Goal: Find specific page/section: Find specific page/section

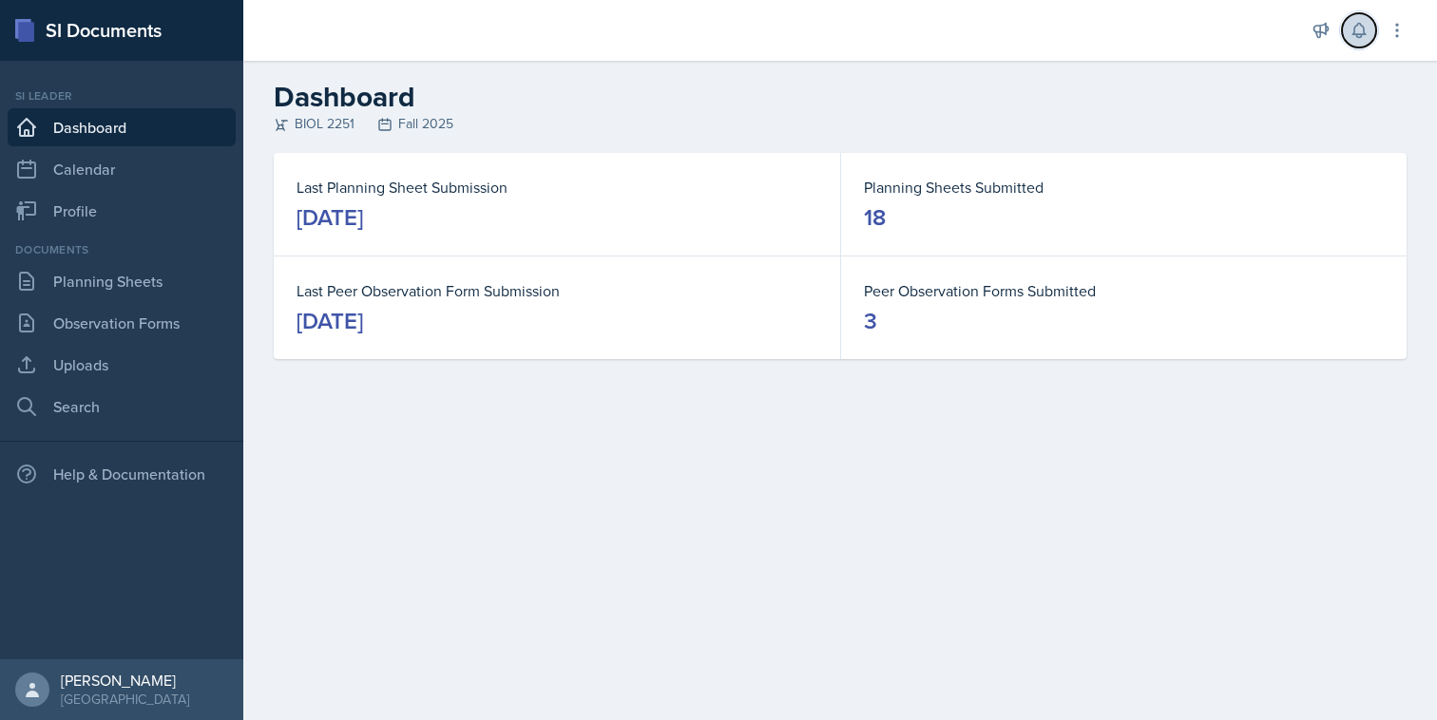
click at [1356, 32] on icon at bounding box center [1358, 30] width 19 height 19
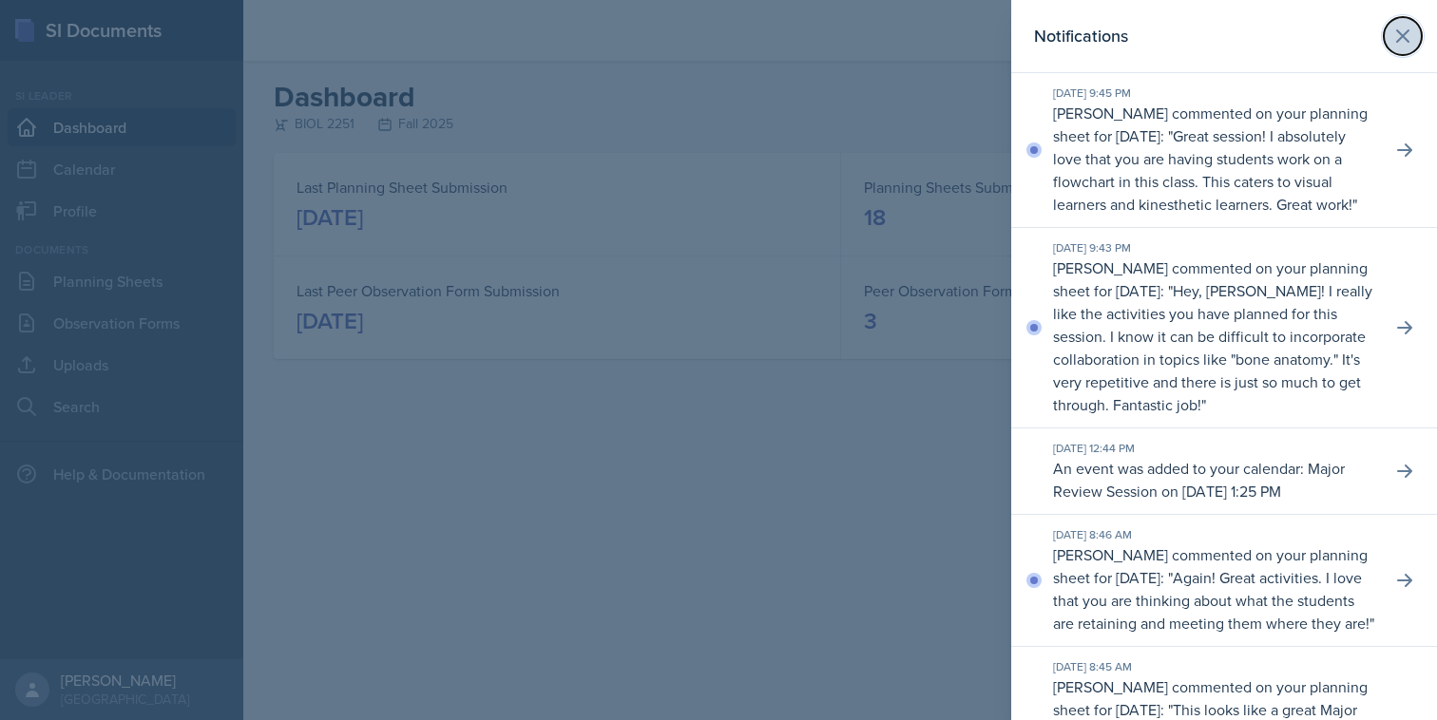
click at [1410, 30] on icon at bounding box center [1402, 36] width 23 height 23
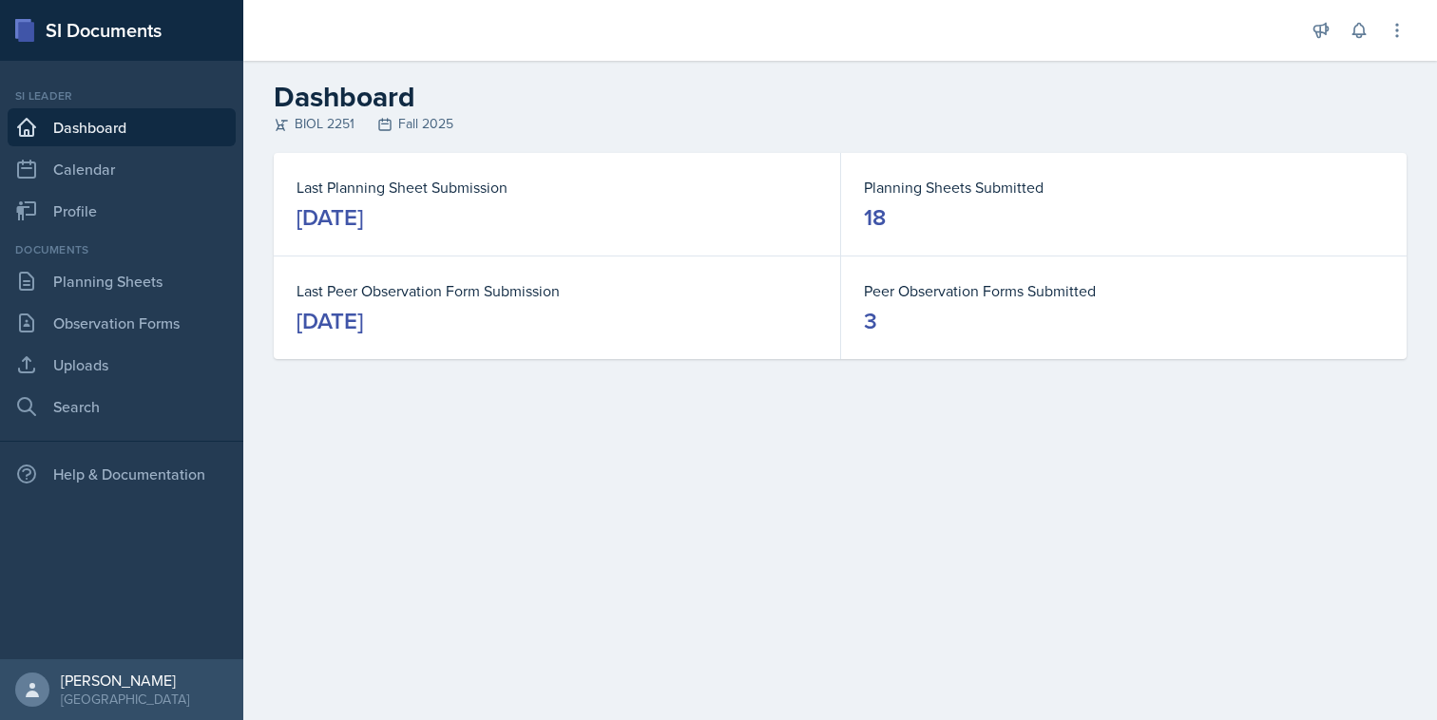
click at [91, 191] on div "Si leader Dashboard Calendar Profile" at bounding box center [122, 158] width 228 height 143
click at [100, 178] on link "Calendar" at bounding box center [122, 169] width 228 height 38
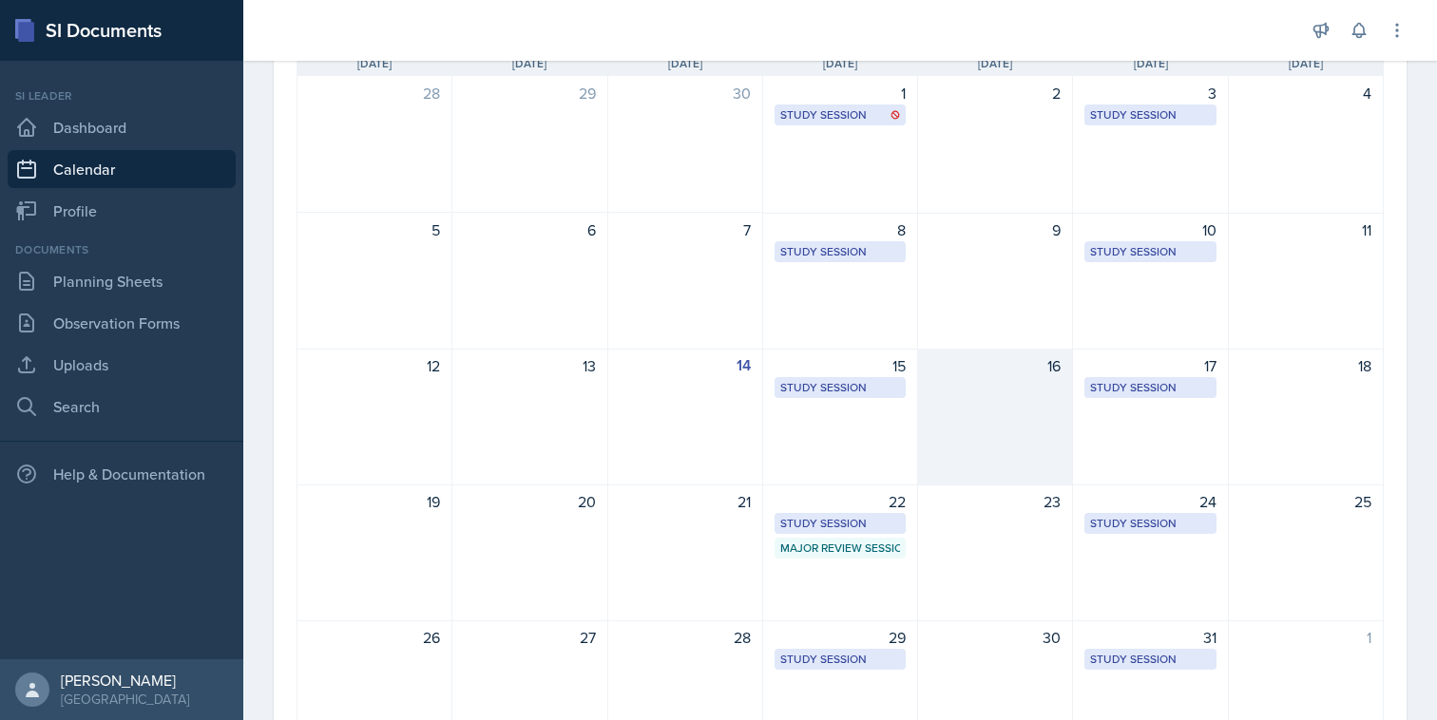
scroll to position [161, 0]
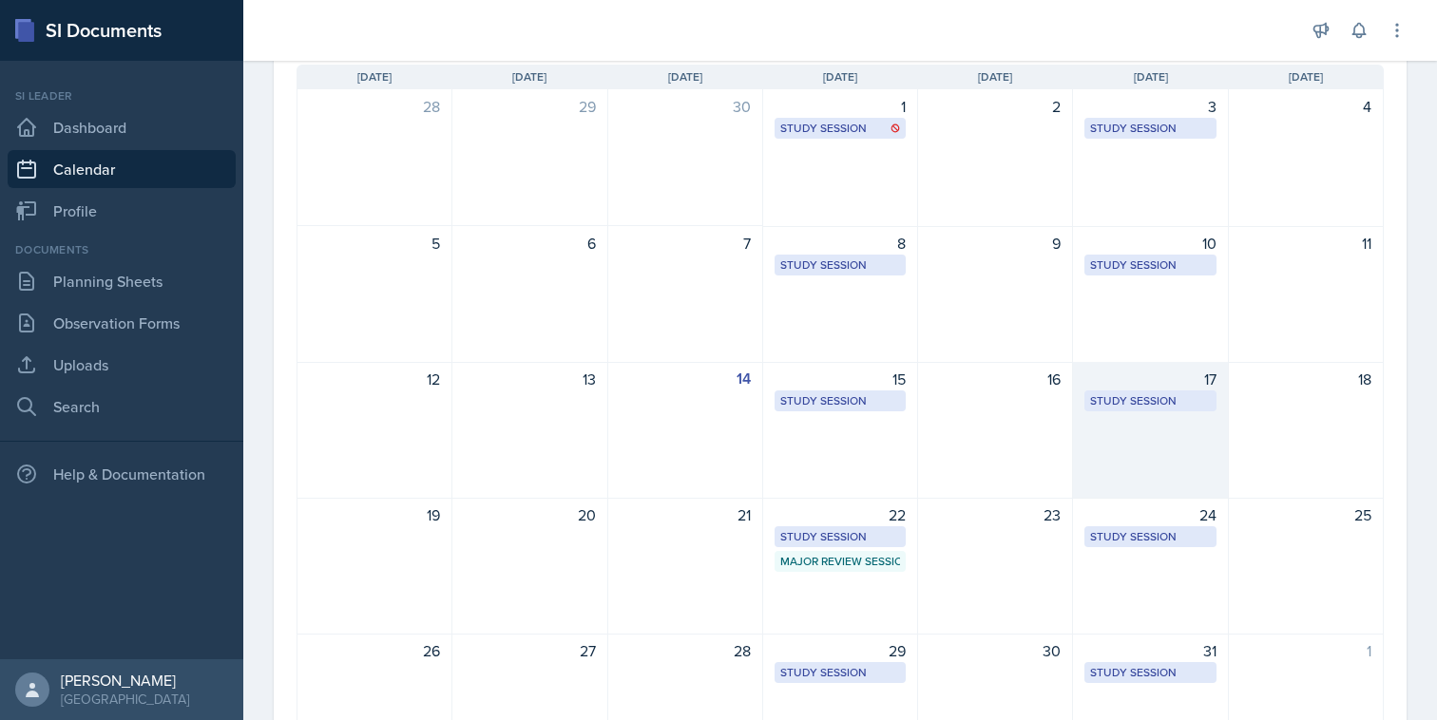
click at [1103, 422] on div "17 Study Session Academic Learning Center 2100 1:25 PM - 2:15 PM" at bounding box center [1150, 430] width 155 height 137
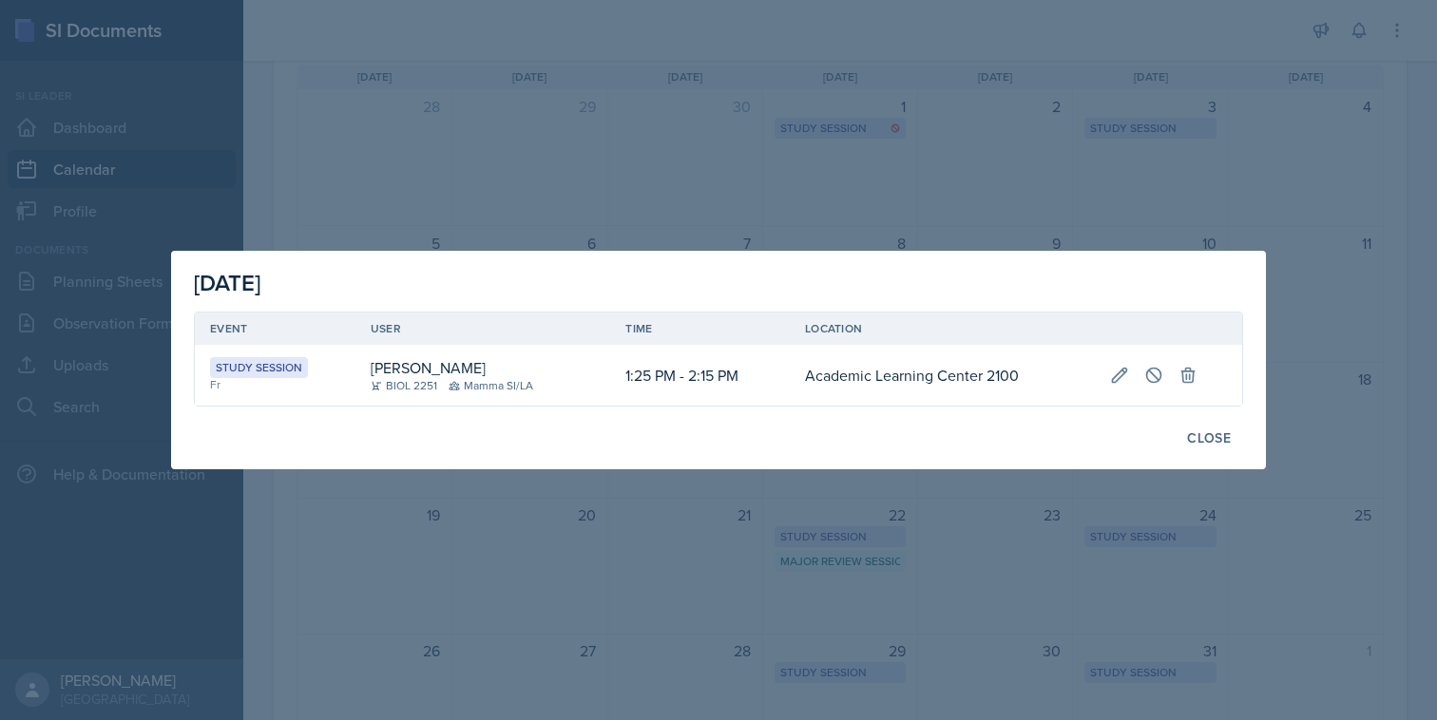
click at [1008, 526] on div at bounding box center [718, 360] width 1437 height 720
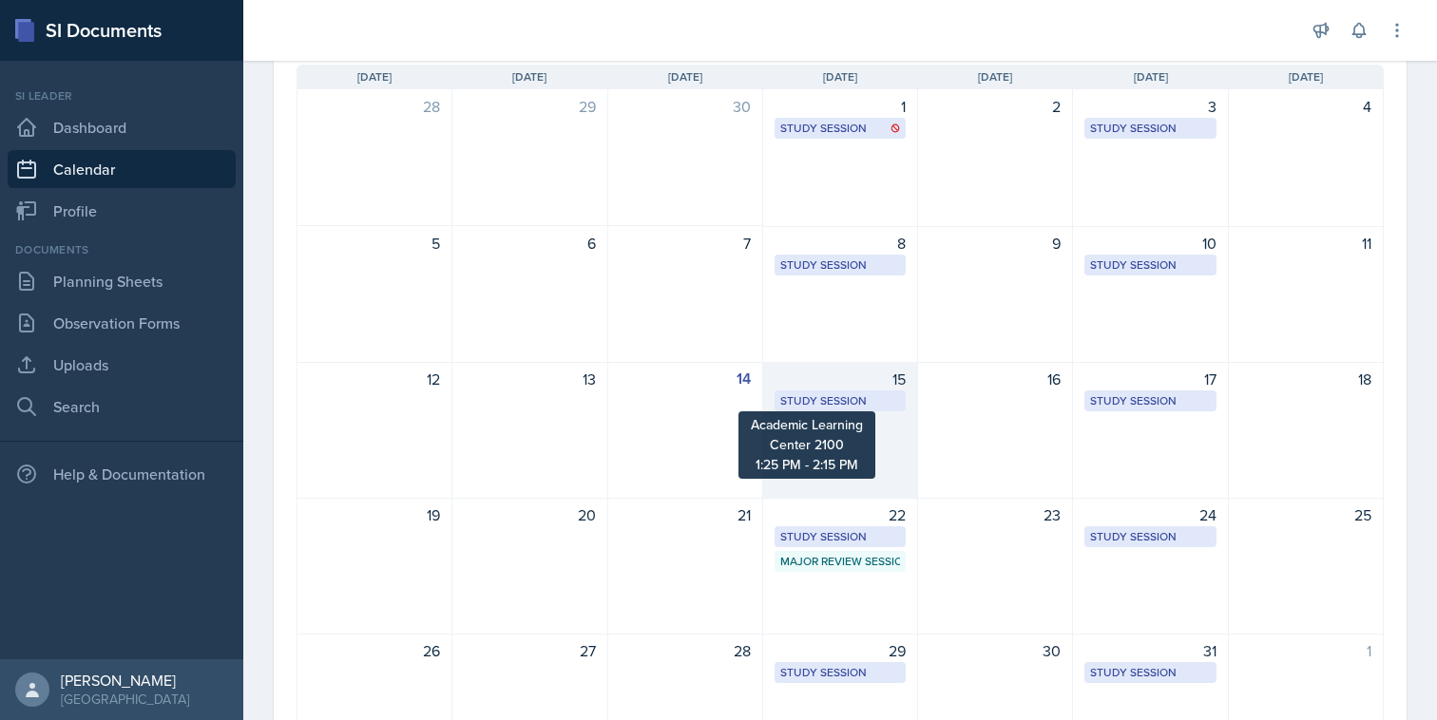
click at [874, 409] on div "Study Session" at bounding box center [840, 400] width 120 height 17
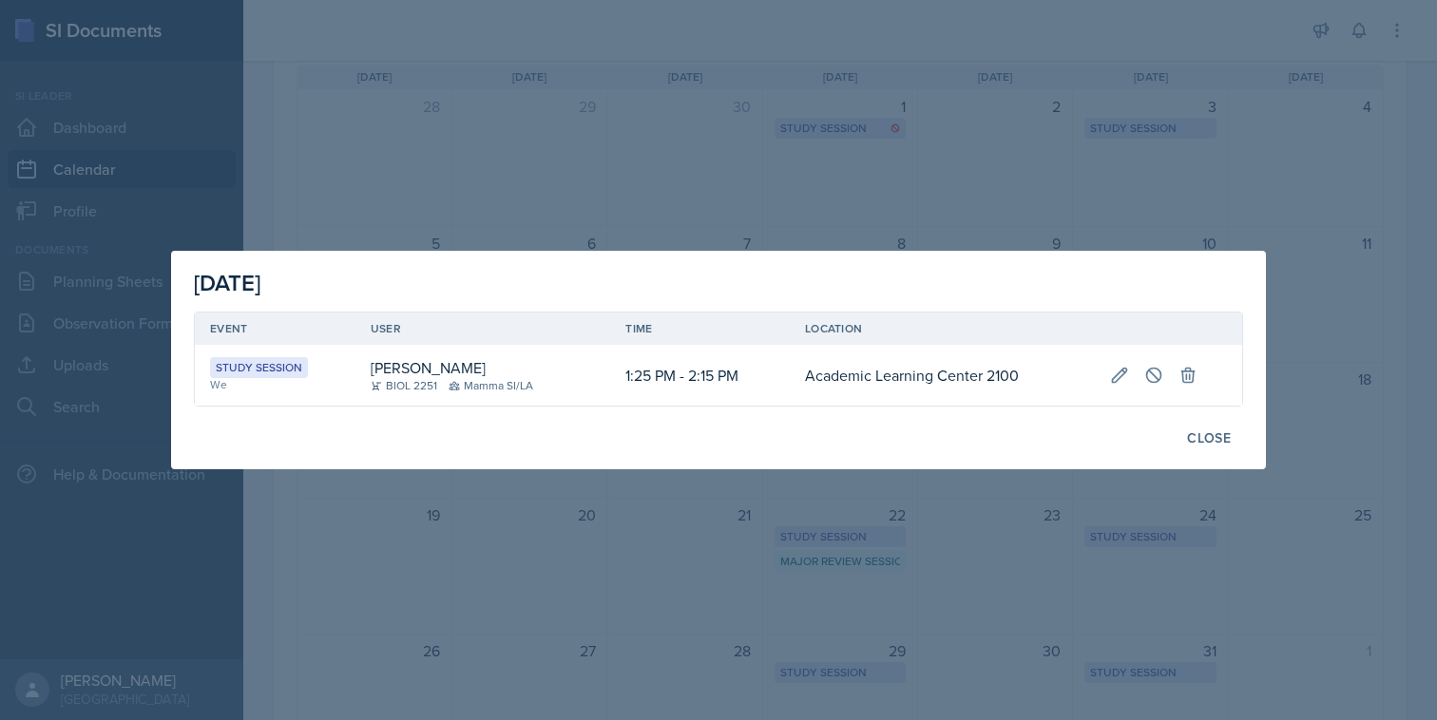
click at [889, 531] on div at bounding box center [718, 360] width 1437 height 720
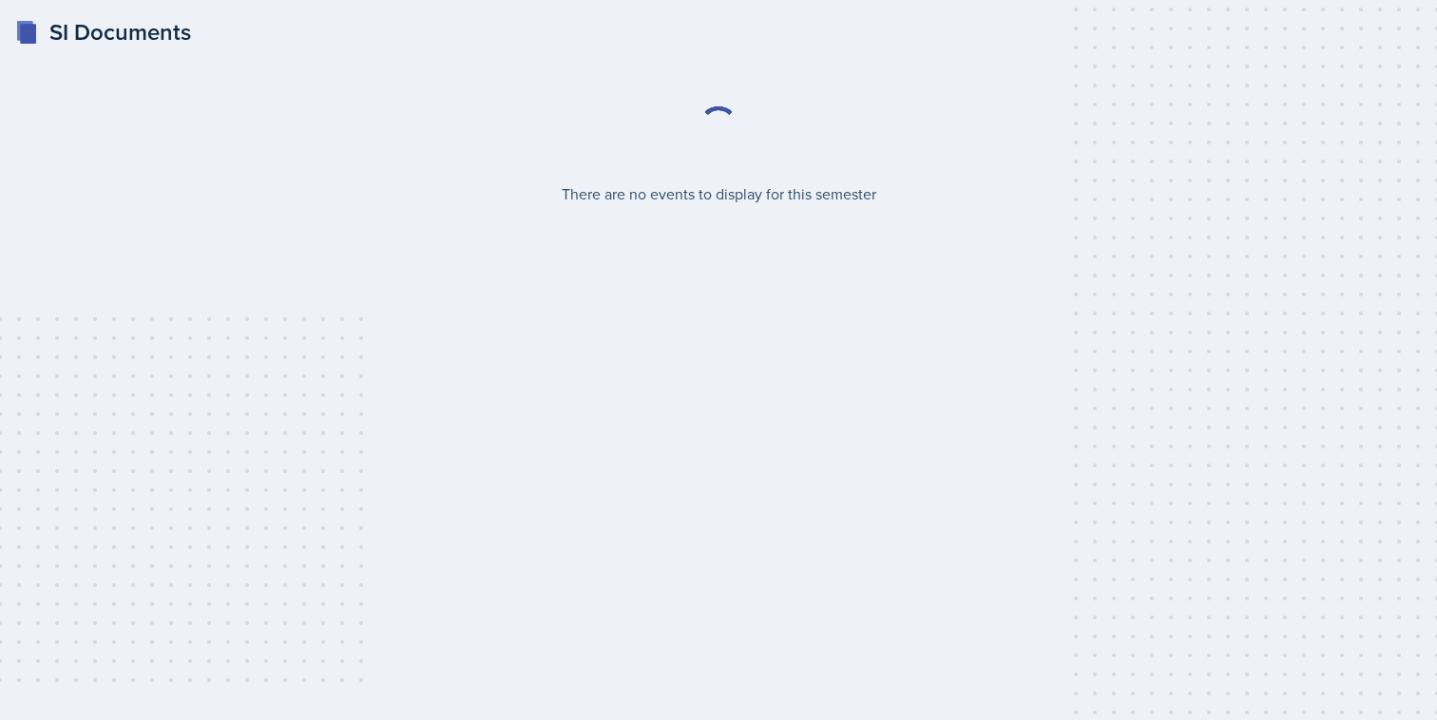
select select "2bed604d-1099-4043-b1bc-2365e8740244"
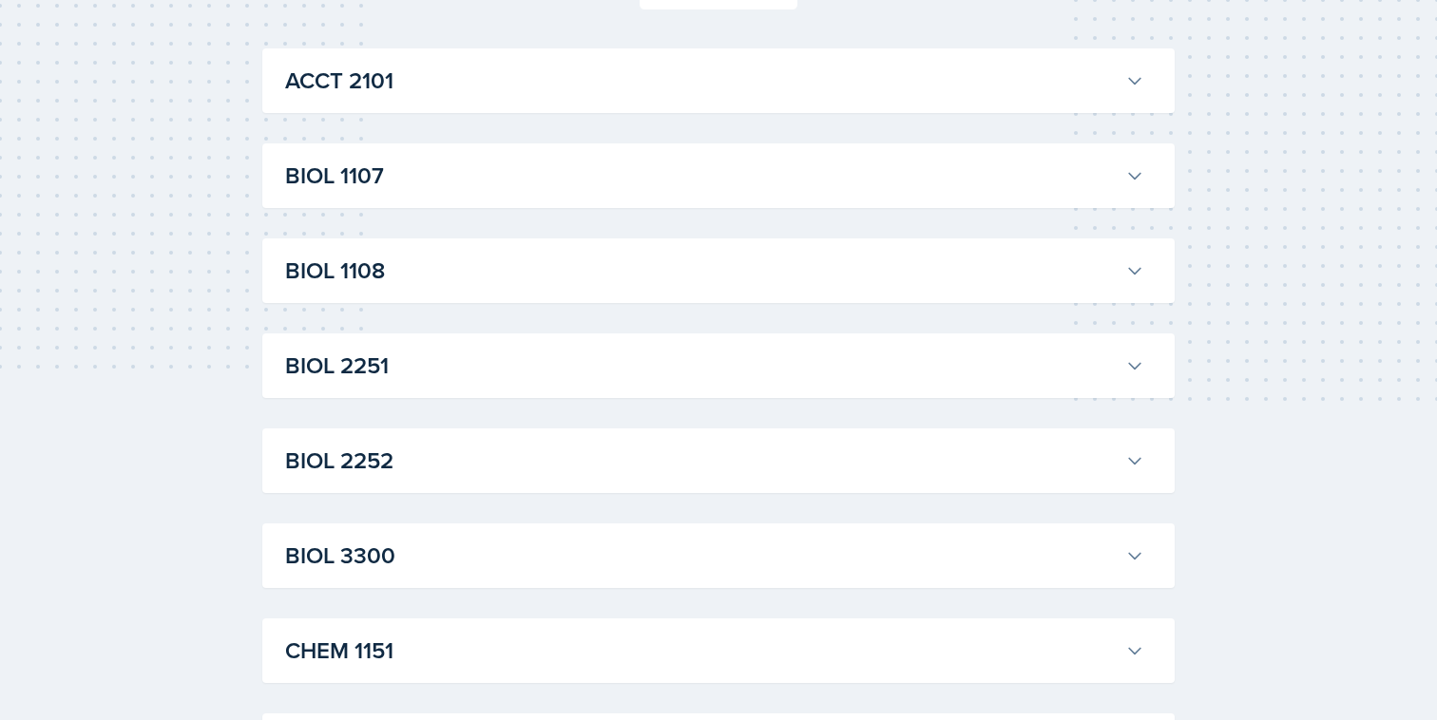
scroll to position [320, 0]
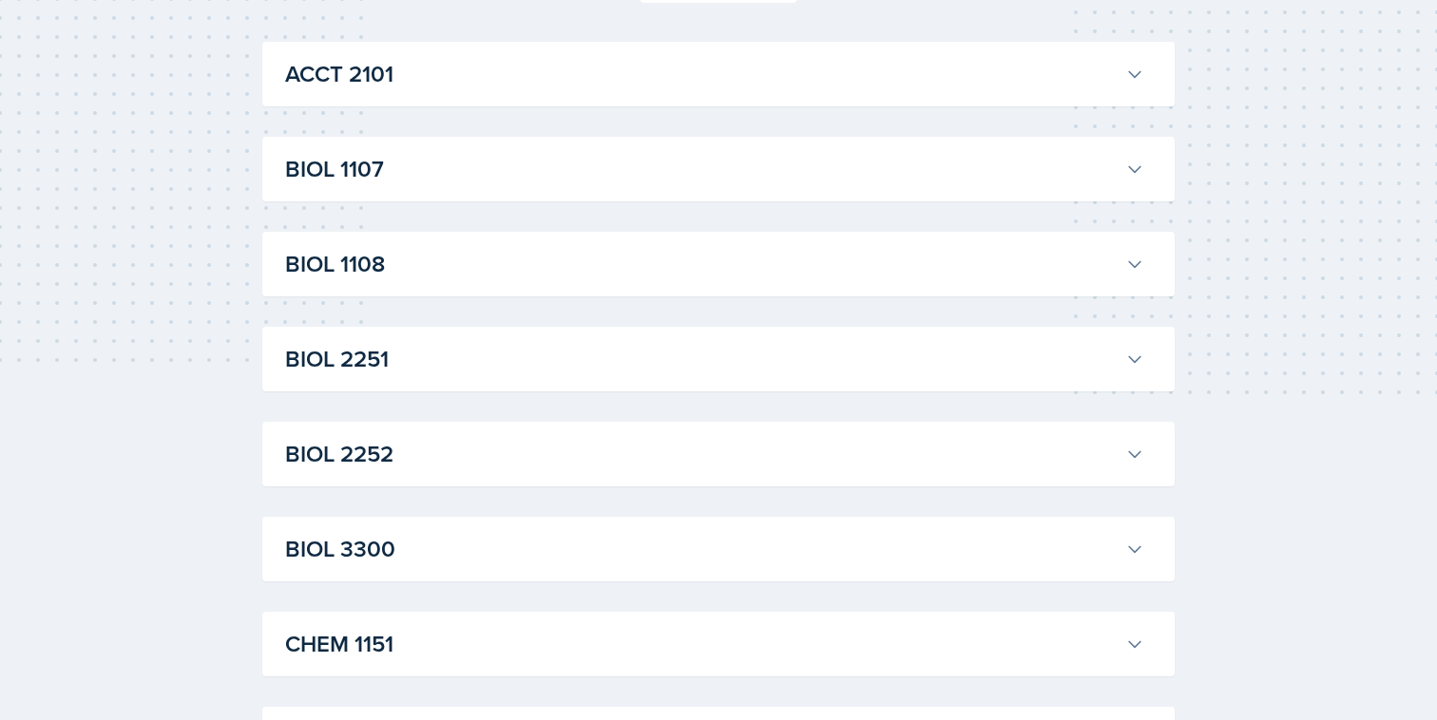
click at [772, 349] on h3 "BIOL 2251" at bounding box center [701, 359] width 832 height 34
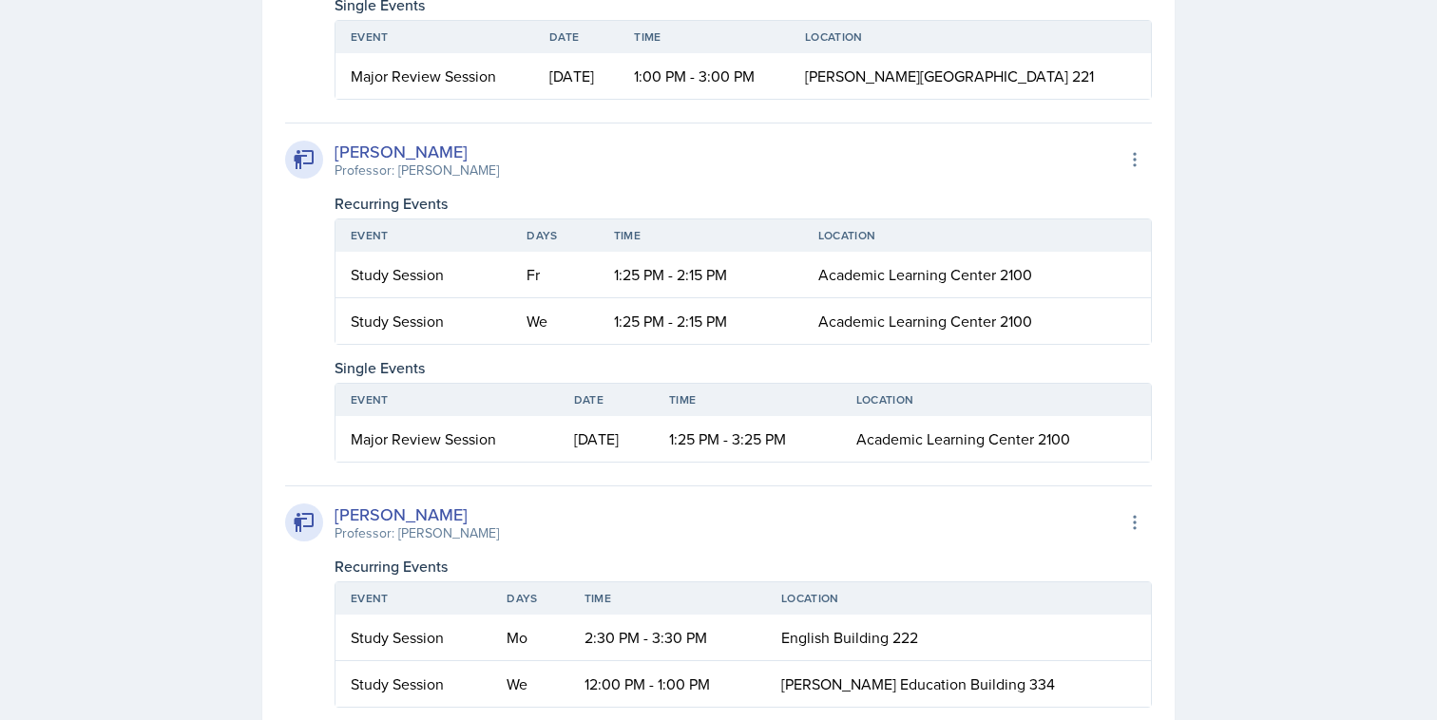
scroll to position [1195, 0]
